Goal: Information Seeking & Learning: Check status

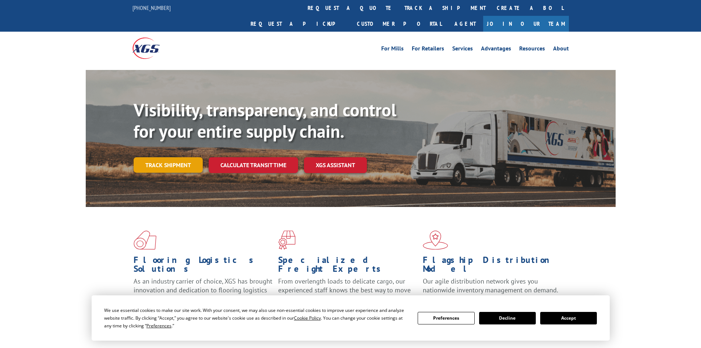
click at [177, 157] on link "Track shipment" at bounding box center [168, 164] width 69 height 15
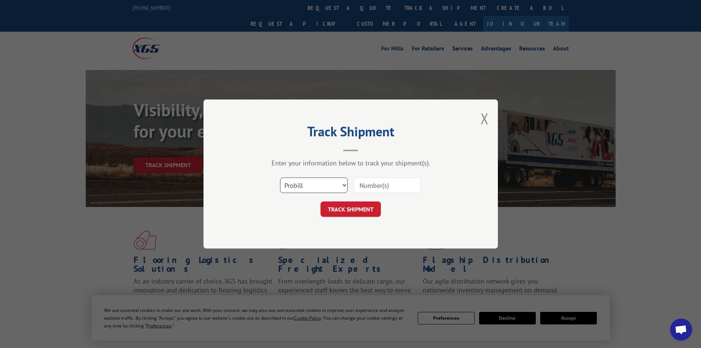
click at [308, 183] on select "Select category... Probill BOL PO" at bounding box center [314, 184] width 68 height 15
click at [280, 177] on select "Select category... Probill BOL PO" at bounding box center [314, 184] width 68 height 15
click at [379, 185] on input at bounding box center [387, 184] width 68 height 15
type input "17402833"
click at [352, 213] on button "TRACK SHIPMENT" at bounding box center [351, 208] width 60 height 15
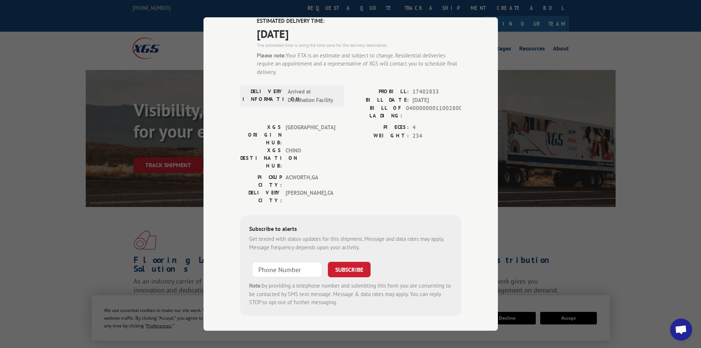
scroll to position [60, 0]
click at [294, 261] on input "+1 (___) ___-____" at bounding box center [287, 268] width 70 height 15
type input "[PHONE_NUMBER]"
click at [350, 261] on button "SUBSCRIBE" at bounding box center [349, 268] width 43 height 15
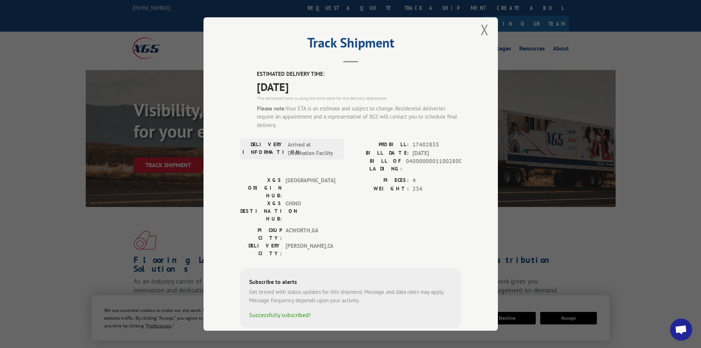
scroll to position [0, 0]
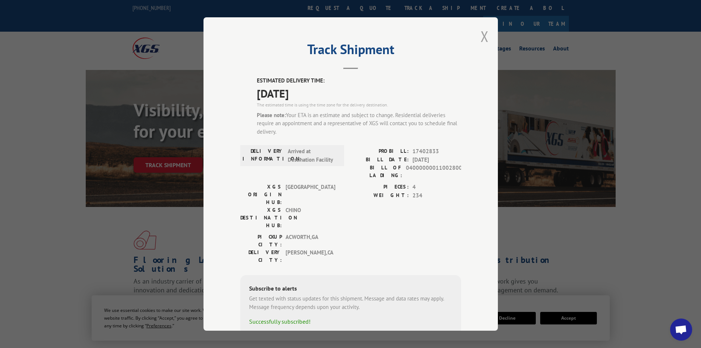
click at [483, 36] on button "Close modal" at bounding box center [485, 37] width 8 height 20
